Goal: Task Accomplishment & Management: Manage account settings

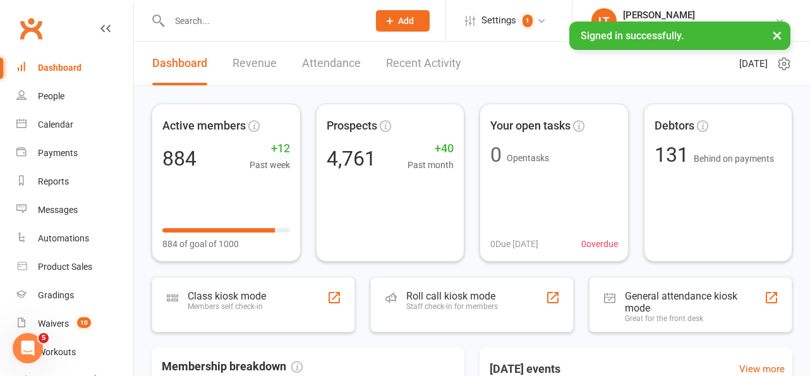
click at [217, 24] on input "text" at bounding box center [263, 21] width 194 height 18
type input "chong"
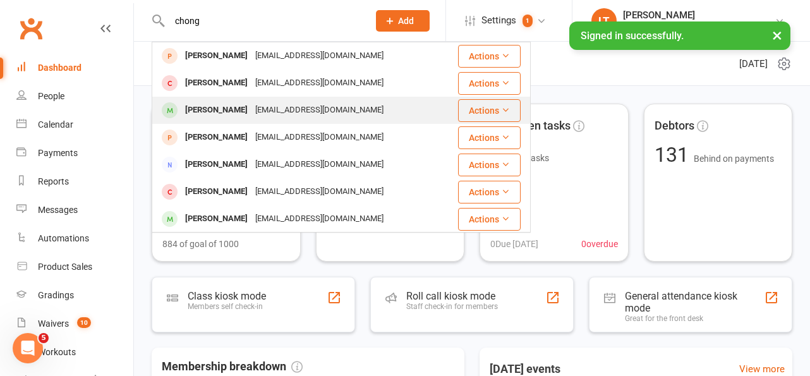
click at [224, 114] on div "[PERSON_NAME]" at bounding box center [216, 110] width 70 height 18
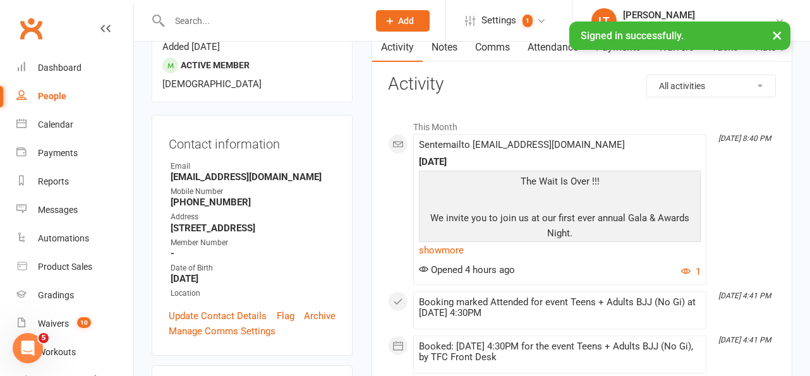
scroll to position [2, 0]
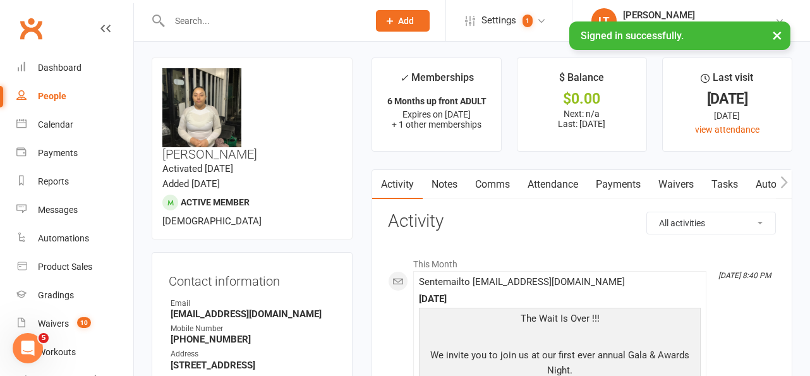
drag, startPoint x: 616, startPoint y: 184, endPoint x: 603, endPoint y: 298, distance: 114.5
click at [616, 184] on link "Payments" at bounding box center [618, 184] width 63 height 29
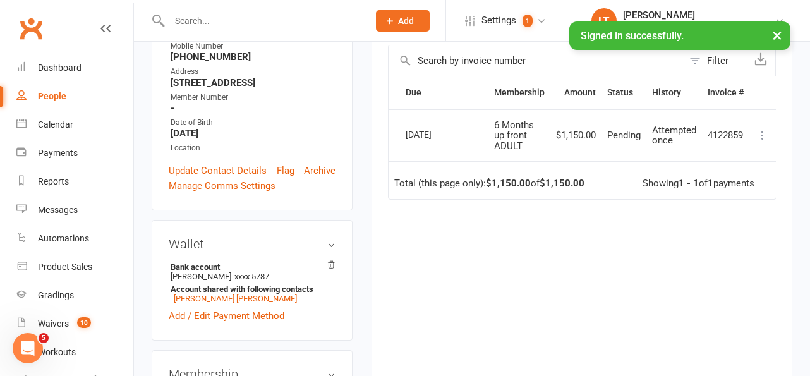
click at [558, 217] on div "Due Contact Membership Amount Status History Invoice # Select this [DATE] [PERS…" at bounding box center [582, 219] width 388 height 286
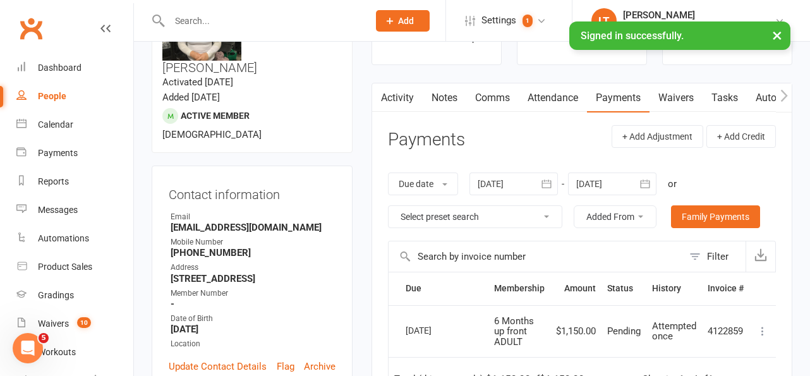
scroll to position [32, 0]
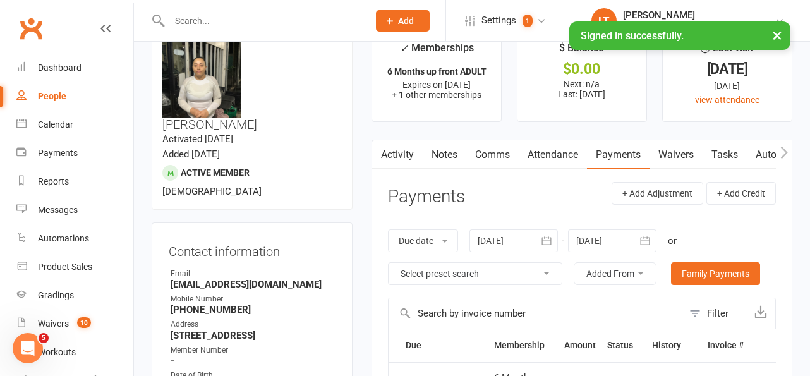
click at [384, 165] on button "button" at bounding box center [380, 154] width 16 height 28
click at [389, 164] on link "Activity" at bounding box center [397, 154] width 51 height 29
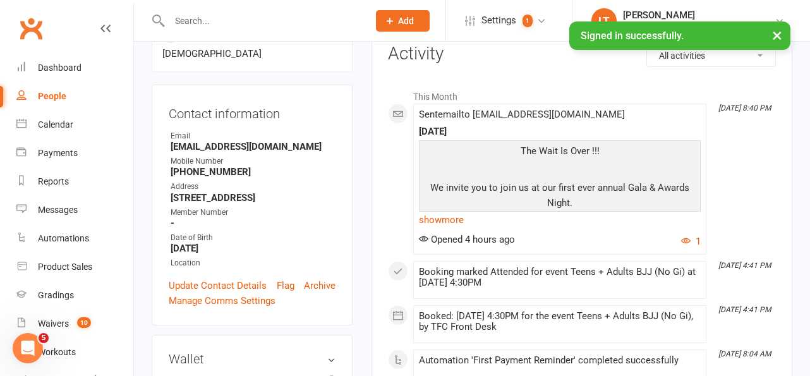
scroll to position [170, 0]
click at [450, 219] on link "show more" at bounding box center [560, 219] width 282 height 18
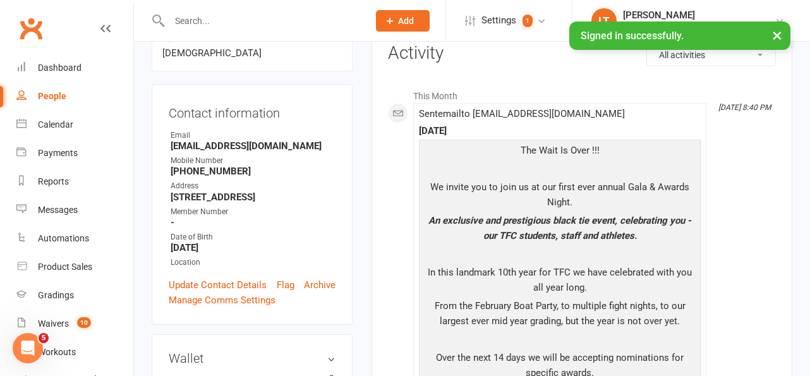
click at [521, 212] on p "We invite you to join us at our first ever annual Gala & Awards Night." at bounding box center [560, 195] width 276 height 33
click at [559, 202] on p "We invite you to join us at our first ever annual Gala & Awards Night." at bounding box center [560, 195] width 276 height 33
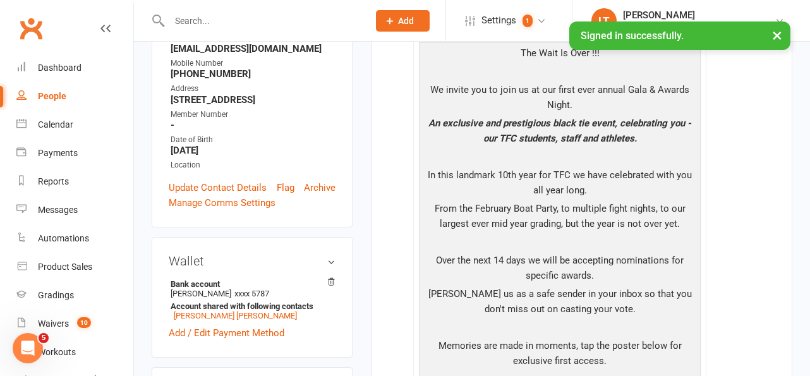
scroll to position [275, 0]
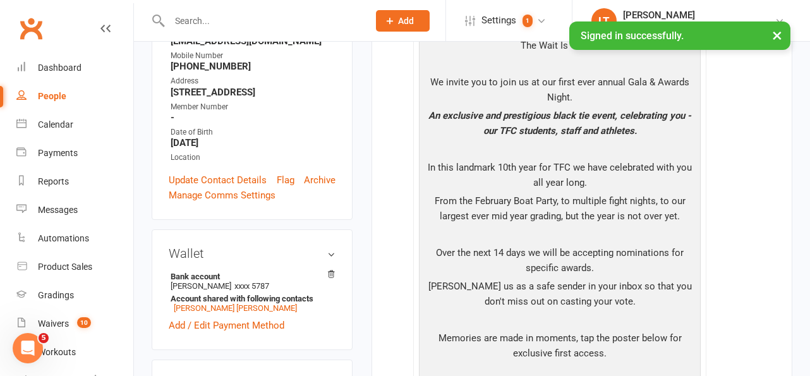
click at [525, 198] on p "From the February Boat Party, to multiple fight nights, to our largest ever mid…" at bounding box center [560, 209] width 276 height 33
click at [545, 191] on p "In this landmark 10th year for TFC we have celebrated with you all year long." at bounding box center [560, 176] width 276 height 33
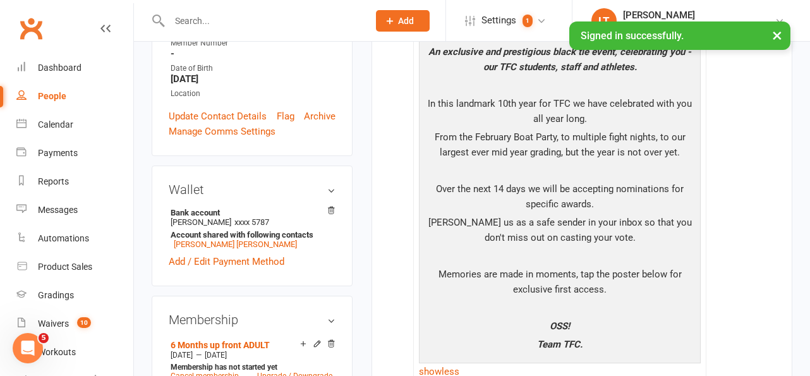
scroll to position [353, 0]
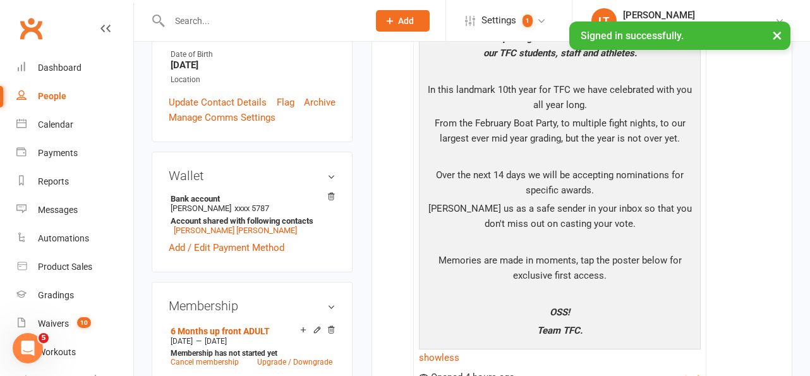
click at [549, 159] on p at bounding box center [560, 158] width 276 height 18
click at [548, 180] on p "Over the next 14 days we will be accepting nominations for specific awards." at bounding box center [560, 183] width 276 height 33
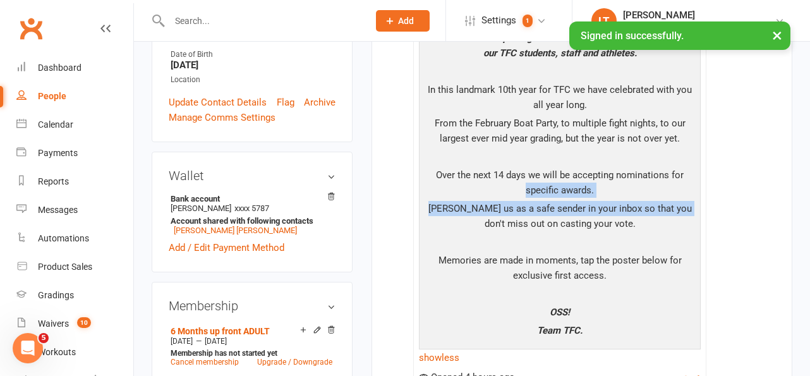
drag, startPoint x: 512, startPoint y: 188, endPoint x: 683, endPoint y: 216, distance: 173.6
click at [684, 216] on div "The Wait Is Over !!! We invite you to join us at our first ever annual Gala & A…" at bounding box center [560, 152] width 276 height 384
click at [683, 216] on p "[PERSON_NAME] us as a safe sender in your inbox so that you don't miss out on c…" at bounding box center [560, 217] width 276 height 33
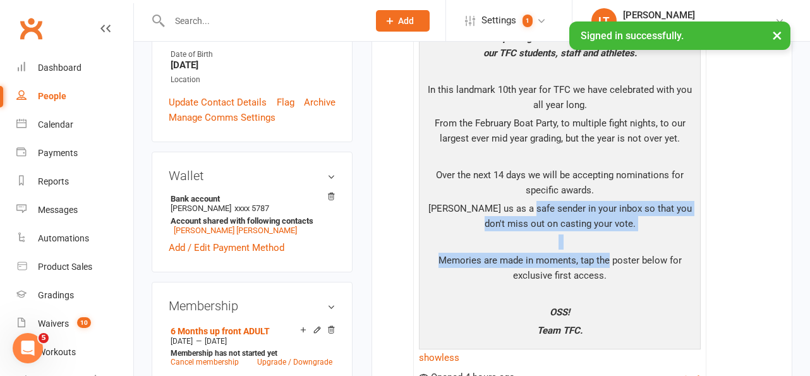
drag, startPoint x: 526, startPoint y: 214, endPoint x: 609, endPoint y: 254, distance: 92.1
click at [609, 254] on div "The Wait Is Over !!! We invite you to join us at our first ever annual Gala & A…" at bounding box center [560, 152] width 276 height 384
click at [609, 254] on p "Memories are made in moments, tap the poster below for exclusive first access." at bounding box center [560, 269] width 276 height 33
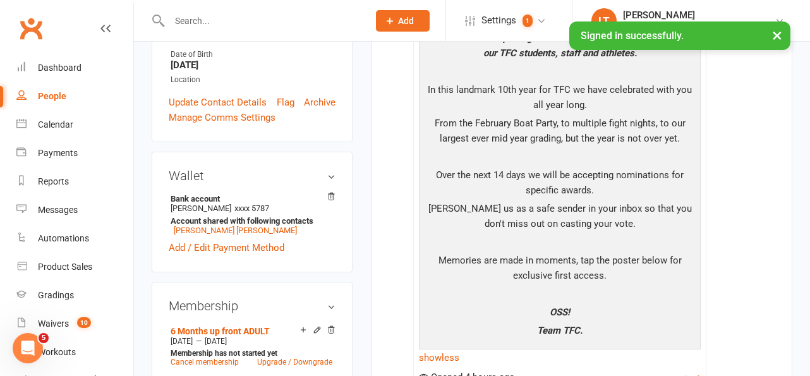
click at [497, 261] on p "Memories are made in moments, tap the poster below for exclusive first access." at bounding box center [560, 269] width 276 height 33
click at [514, 274] on p "Memories are made in moments, tap the poster below for exclusive first access." at bounding box center [560, 269] width 276 height 33
click at [207, 20] on input "text" at bounding box center [263, 21] width 194 height 18
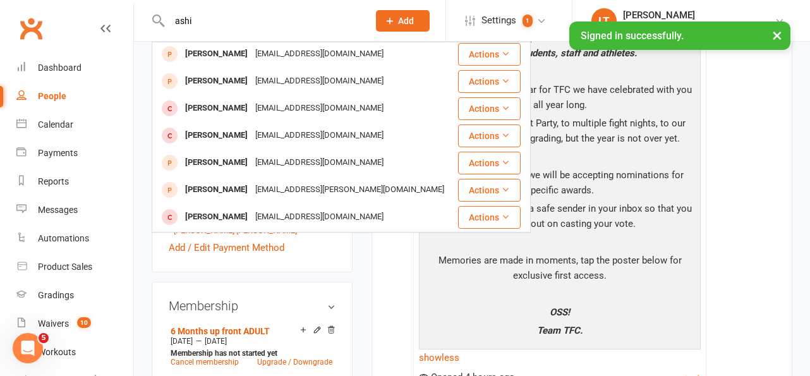
scroll to position [194, 0]
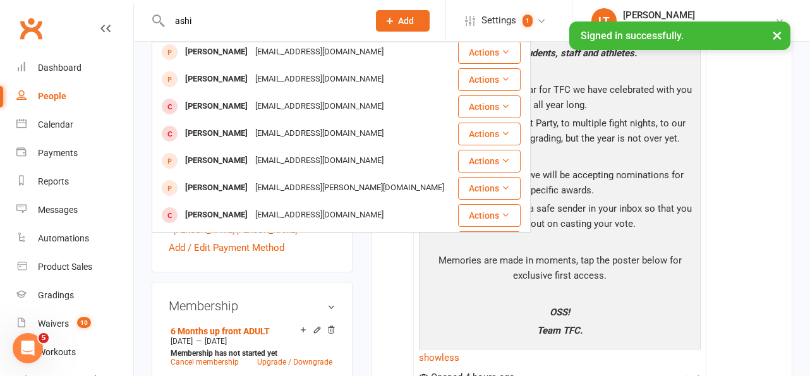
drag, startPoint x: 197, startPoint y: 17, endPoint x: 106, endPoint y: 11, distance: 91.2
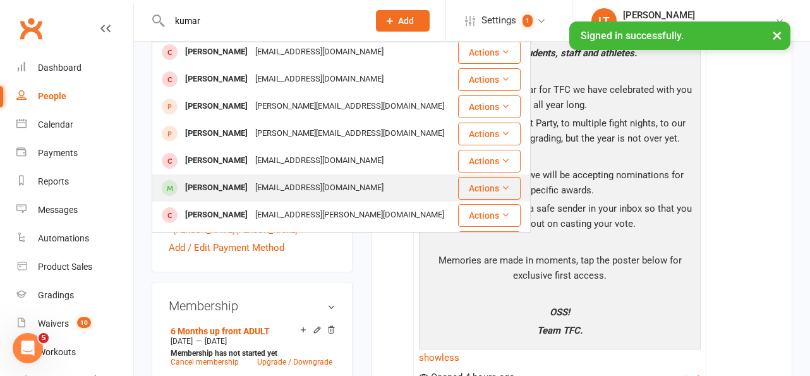
type input "kumar"
click at [224, 185] on div "[PERSON_NAME]" at bounding box center [216, 188] width 70 height 18
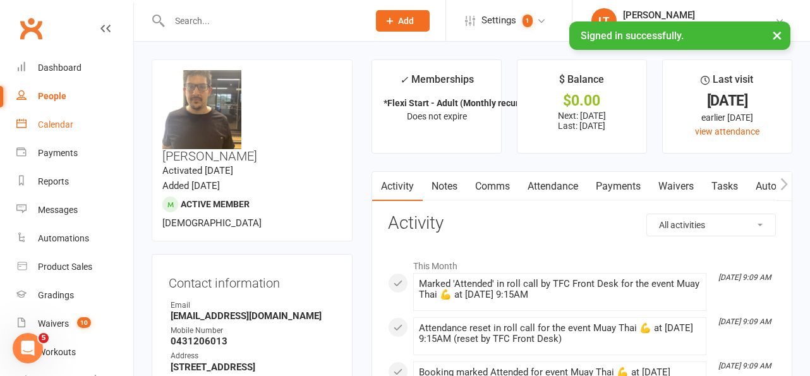
click at [62, 128] on div "Calendar" at bounding box center [55, 124] width 35 height 10
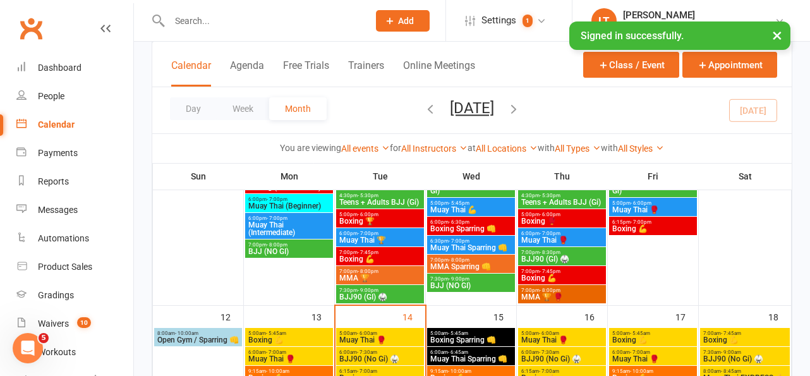
scroll to position [794, 0]
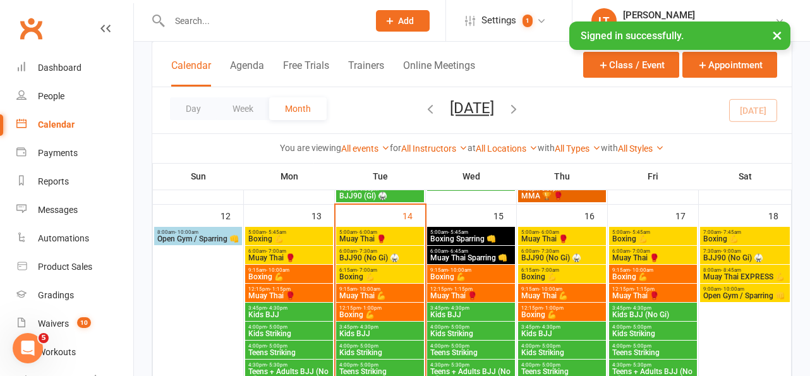
click at [282, 18] on input "text" at bounding box center [263, 21] width 194 height 18
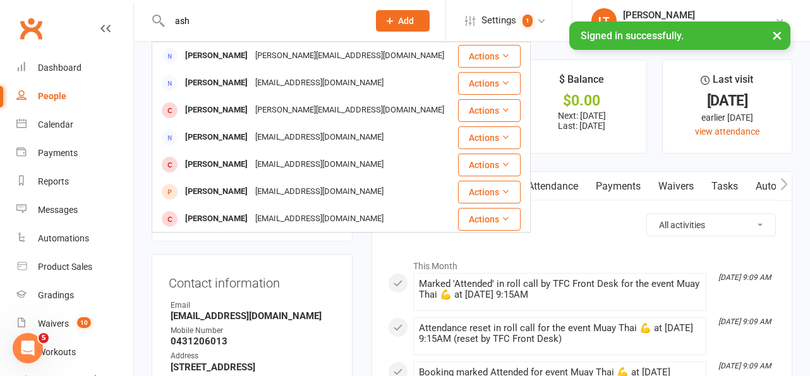
type input "ash"
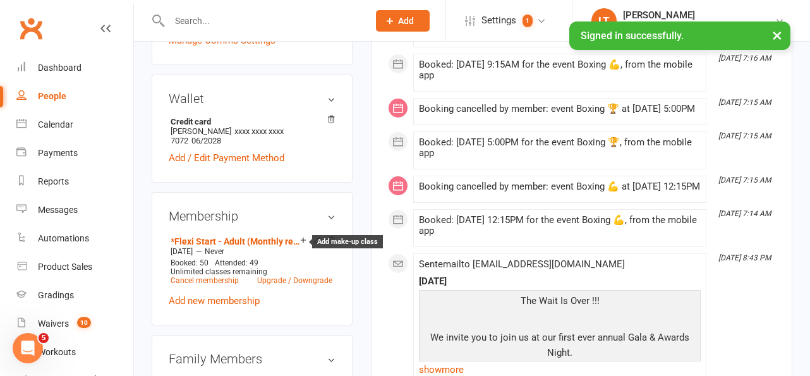
scroll to position [440, 0]
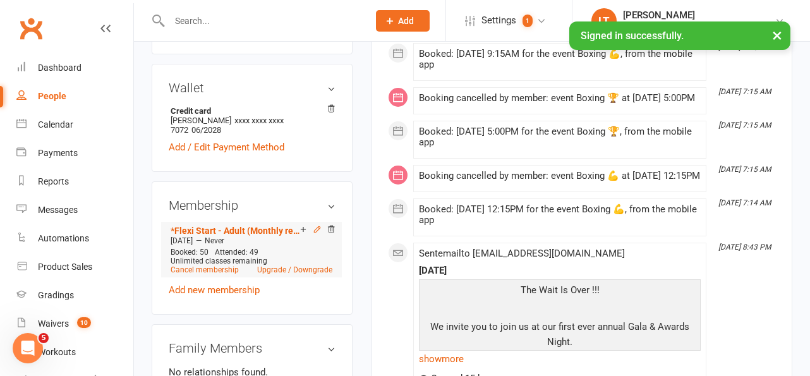
click at [316, 225] on icon at bounding box center [317, 229] width 9 height 9
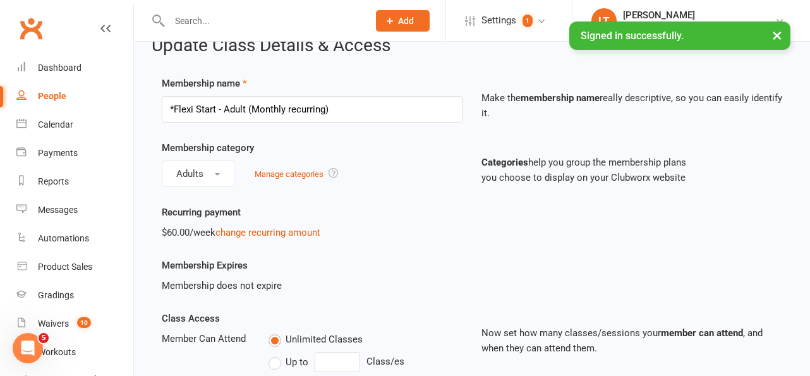
scroll to position [4, 0]
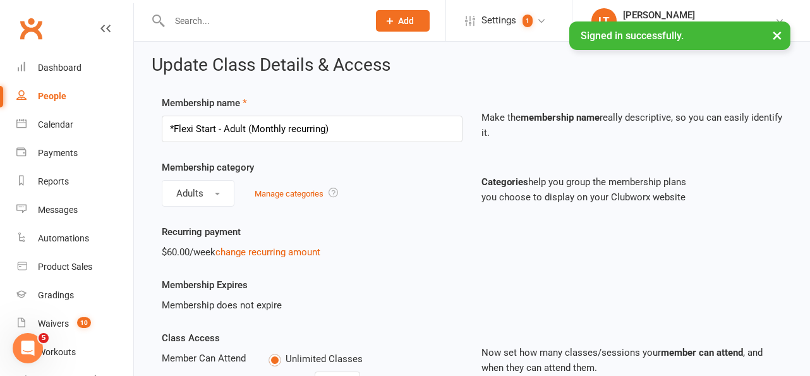
click at [678, 204] on p "Categories help you group the membership plans you choose to display on your Cl…" at bounding box center [632, 189] width 301 height 30
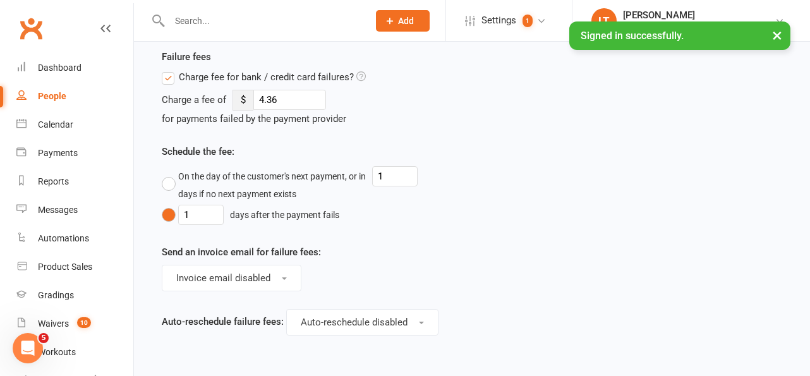
scroll to position [991, 0]
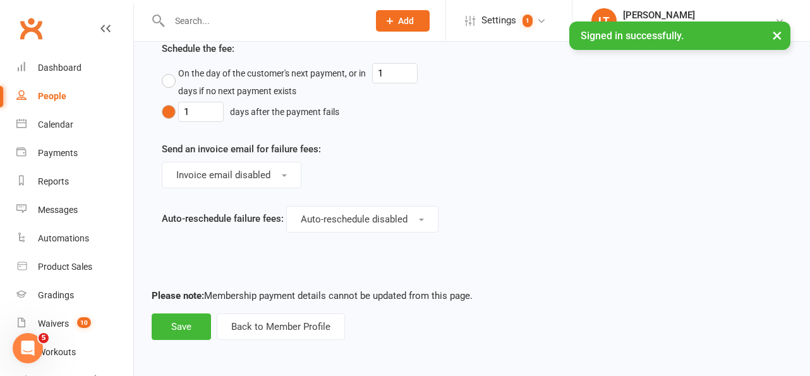
click at [678, 204] on div "Failure fees Charge fee for bank / credit card failures? Charge a fee of $ 4.36…" at bounding box center [472, 107] width 640 height 322
click at [289, 324] on button "Back to Member Profile" at bounding box center [281, 326] width 128 height 27
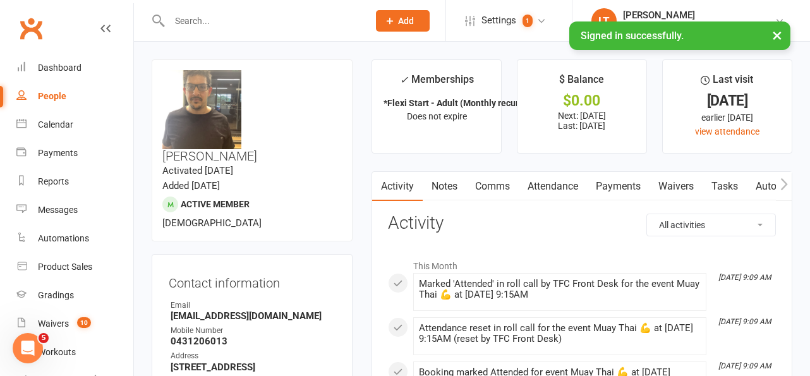
scroll to position [397, 0]
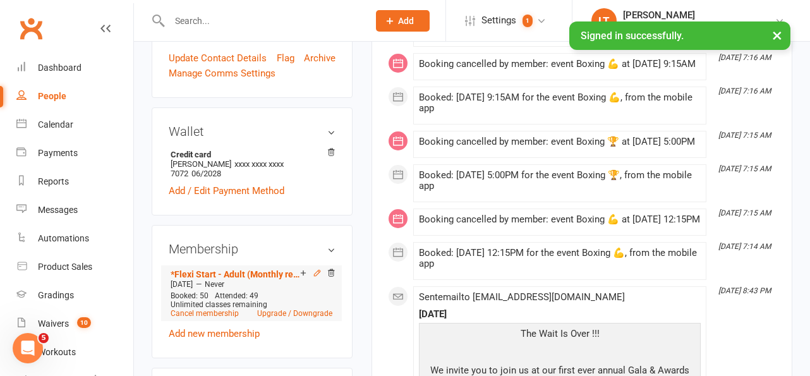
click at [315, 269] on icon at bounding box center [317, 273] width 9 height 9
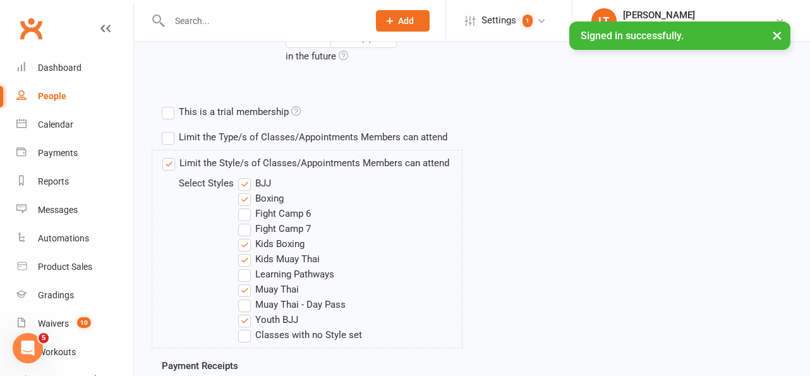
scroll to position [449, 0]
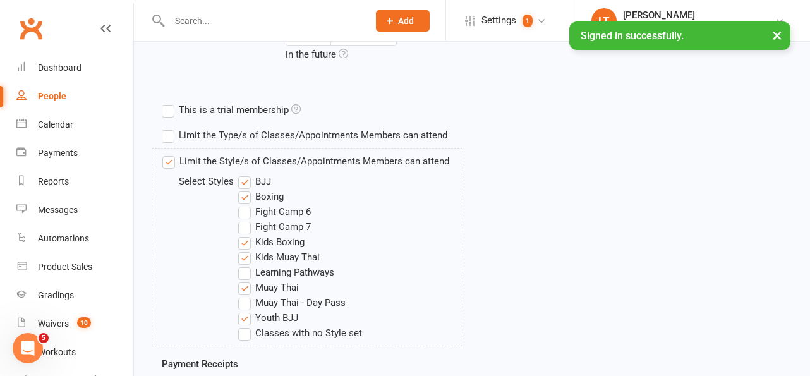
click at [244, 332] on label "Classes with no Style set" at bounding box center [300, 332] width 124 height 15
click at [244, 325] on input "Classes with no Style set" at bounding box center [242, 325] width 8 height 0
click at [609, 308] on div "Limit the Style/s of Classes/Appointments Members can attend Select Styles BJJ …" at bounding box center [472, 252] width 640 height 209
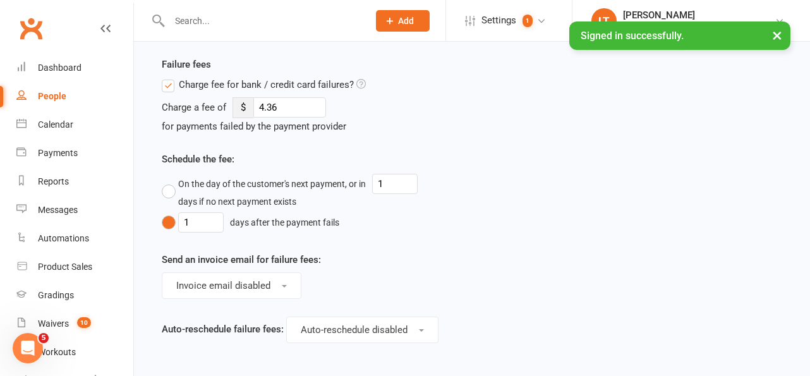
scroll to position [991, 0]
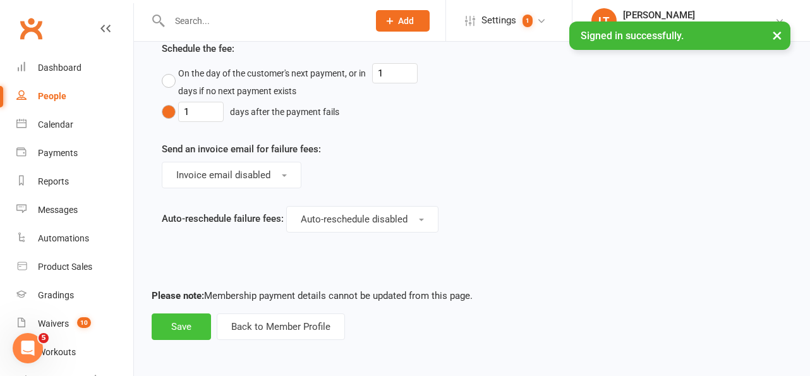
click at [193, 319] on button "Save" at bounding box center [181, 326] width 59 height 27
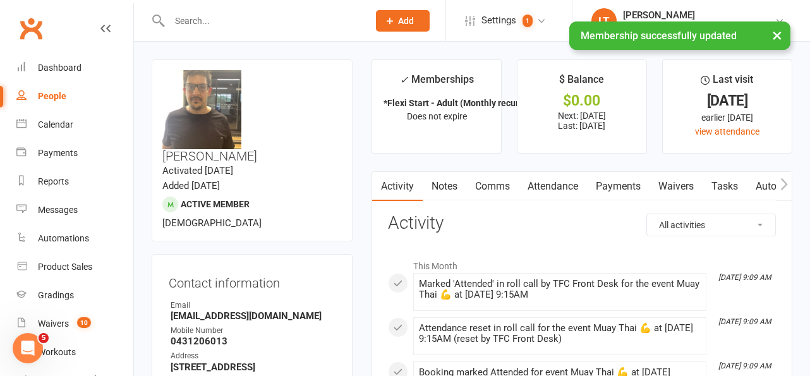
click at [777, 36] on button "×" at bounding box center [777, 34] width 23 height 27
click at [781, 35] on button "×" at bounding box center [777, 34] width 23 height 27
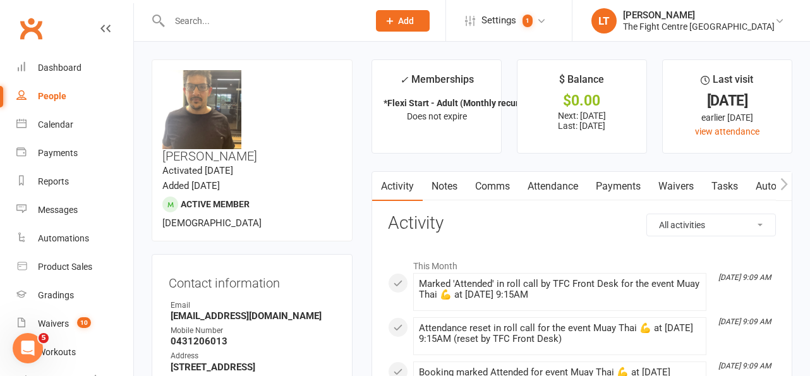
click at [282, 25] on input "text" at bounding box center [263, 21] width 194 height 18
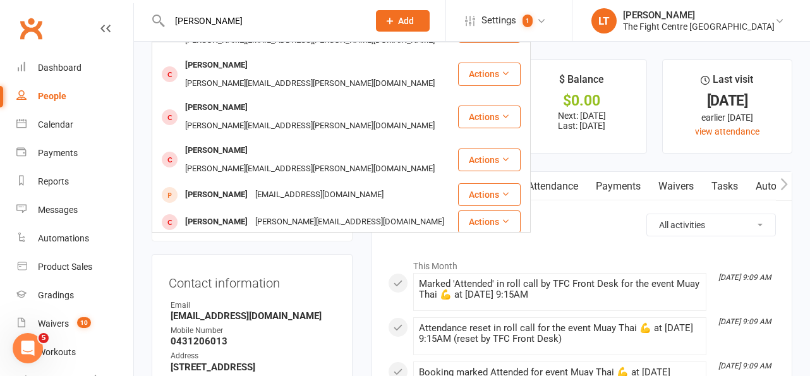
scroll to position [25, 0]
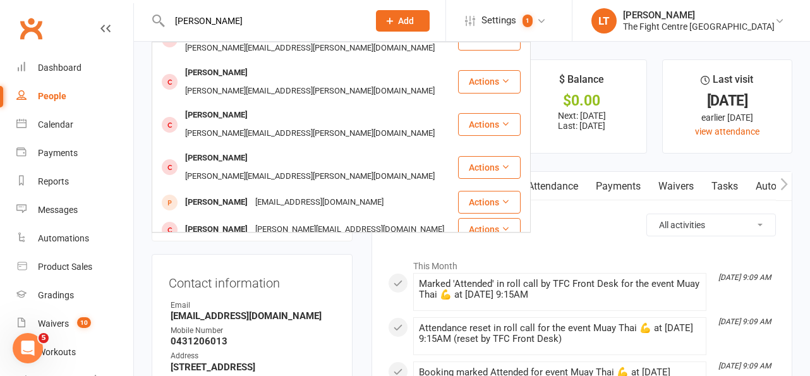
click at [217, 21] on input "[PERSON_NAME]" at bounding box center [263, 21] width 194 height 18
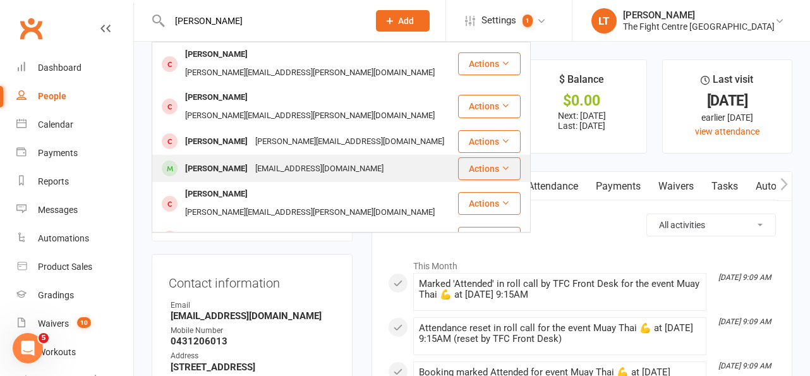
type input "[PERSON_NAME]"
click at [218, 160] on div "[PERSON_NAME]" at bounding box center [216, 169] width 70 height 18
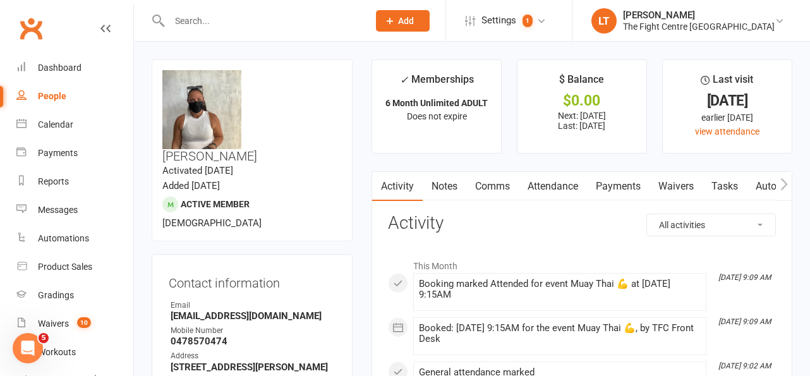
click at [612, 181] on link "Payments" at bounding box center [618, 186] width 63 height 29
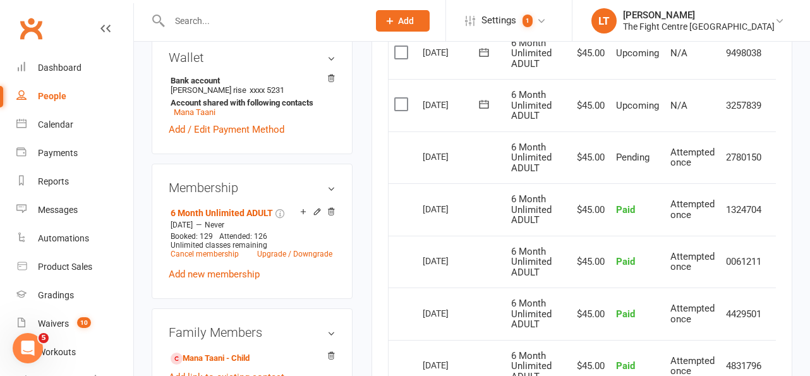
scroll to position [513, 0]
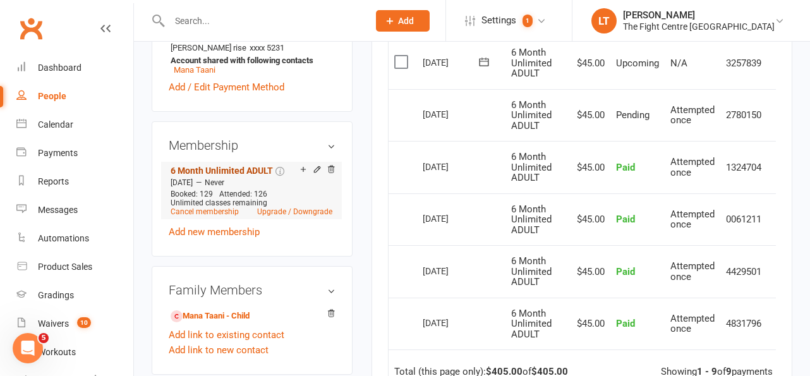
click at [257, 166] on link "6 Month Unlimited ADULT" at bounding box center [222, 171] width 102 height 10
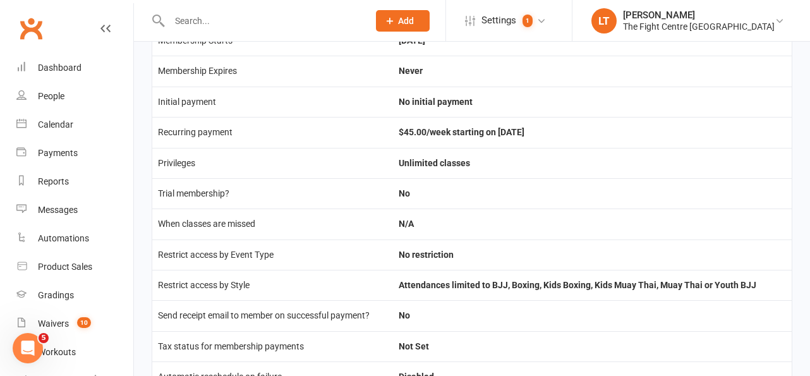
scroll to position [284, 0]
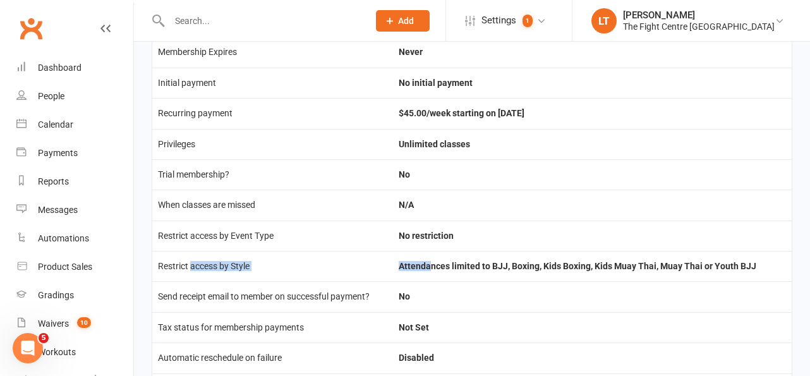
drag, startPoint x: 192, startPoint y: 269, endPoint x: 431, endPoint y: 264, distance: 238.9
click at [431, 264] on tr "Restrict access by Style Attendances limited to BJJ, Boxing, Kids Boxing, Kids …" at bounding box center [472, 266] width 640 height 30
click at [431, 264] on td "Attendances limited to BJJ, Boxing, Kids Boxing, Kids Muay Thai, Muay Thai or Y…" at bounding box center [592, 266] width 399 height 30
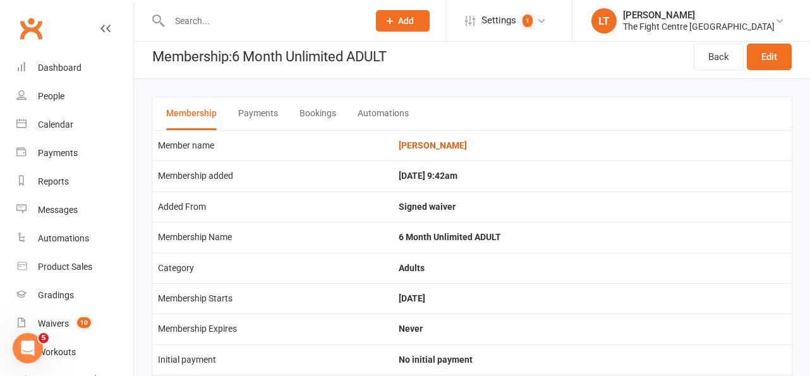
scroll to position [0, 0]
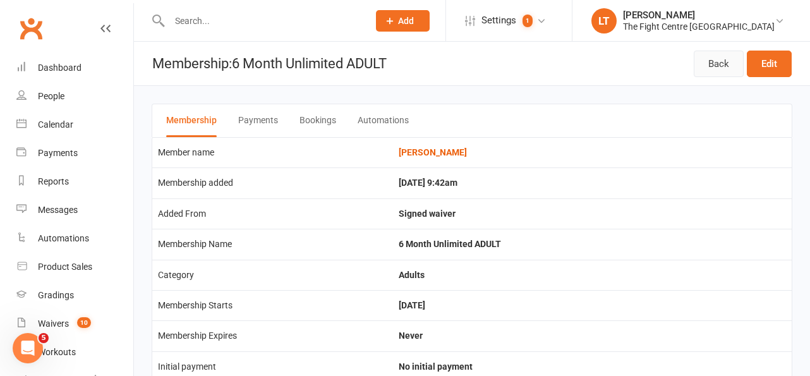
click at [720, 69] on link "Back" at bounding box center [719, 64] width 50 height 27
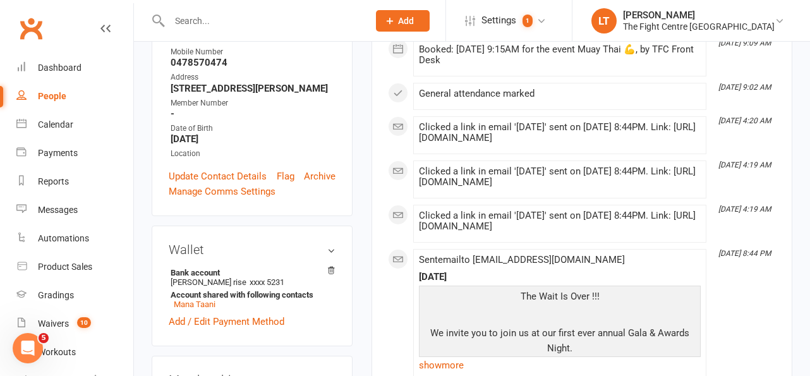
scroll to position [428, 0]
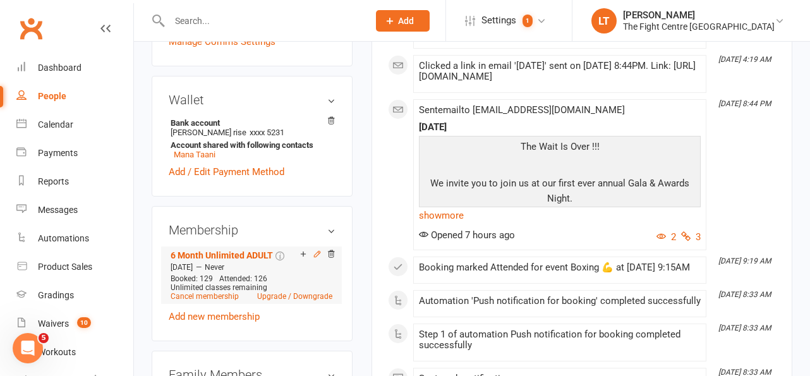
click at [316, 250] on icon at bounding box center [317, 254] width 9 height 9
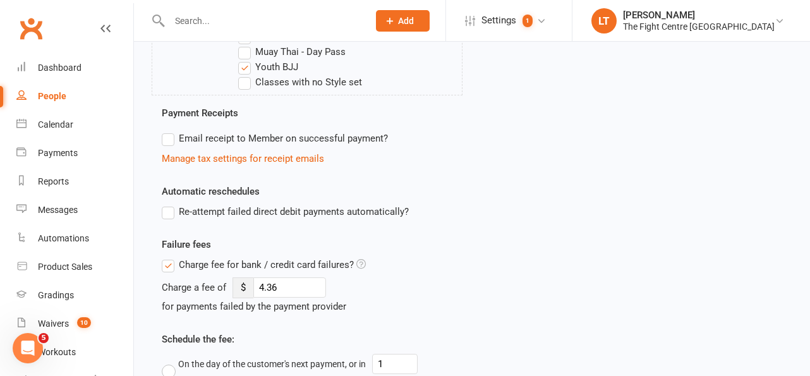
scroll to position [535, 0]
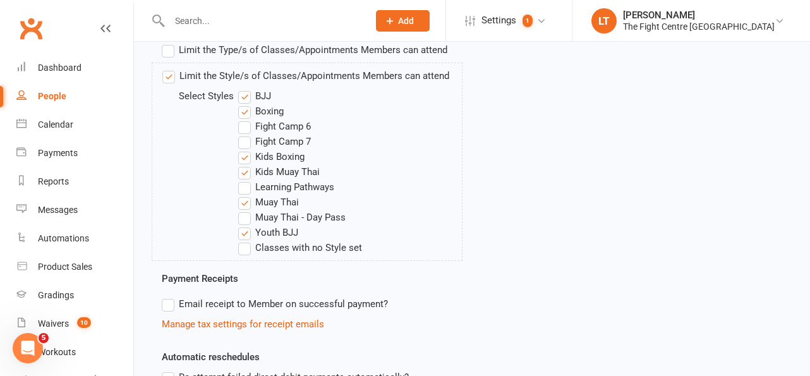
click at [245, 253] on label "Classes with no Style set" at bounding box center [300, 247] width 124 height 15
click at [245, 240] on input "Classes with no Style set" at bounding box center [242, 240] width 8 height 0
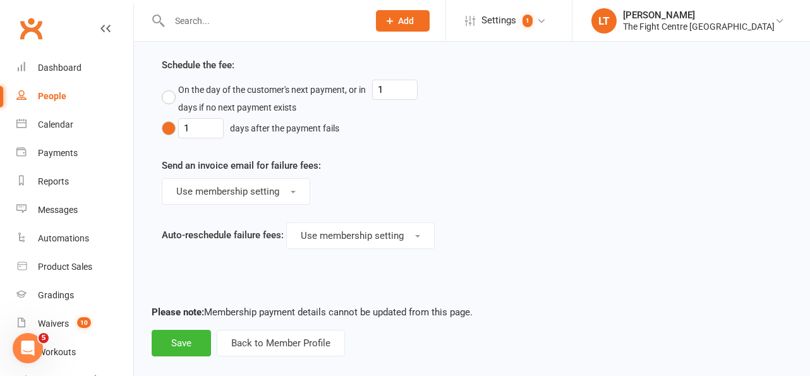
scroll to position [991, 0]
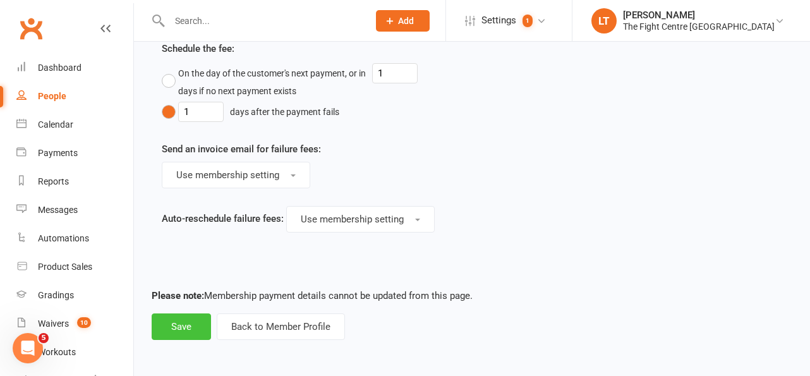
click at [168, 329] on button "Save" at bounding box center [181, 326] width 59 height 27
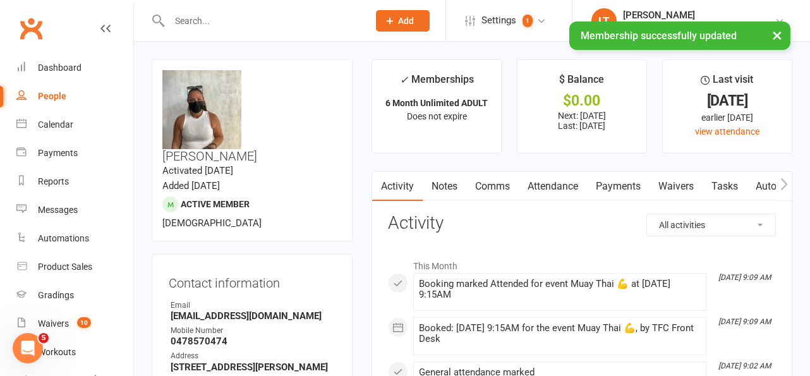
click at [781, 34] on button "×" at bounding box center [777, 34] width 23 height 27
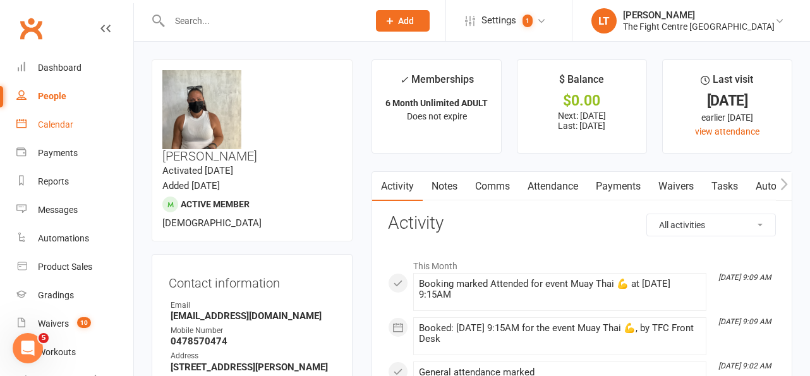
click at [54, 131] on link "Calendar" at bounding box center [74, 125] width 117 height 28
